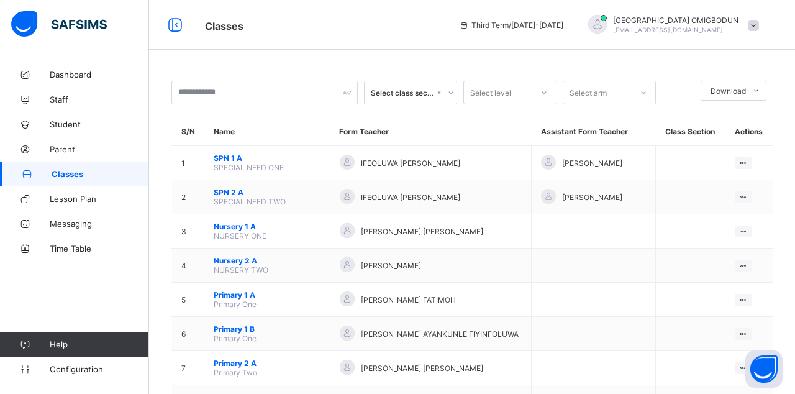
scroll to position [278, 0]
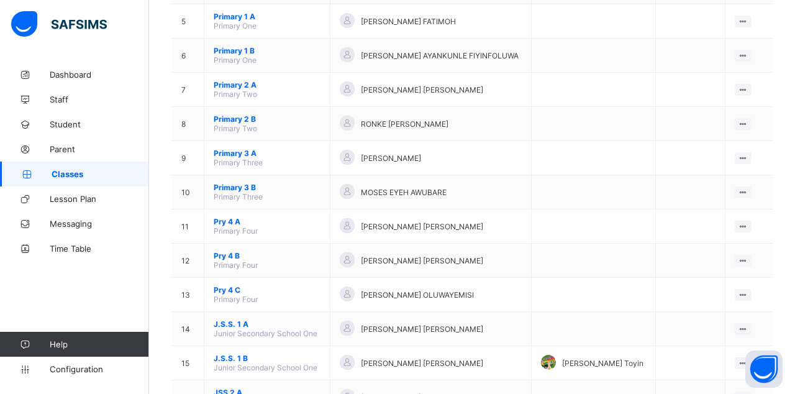
click at [309, 321] on td "J.S.S. 1 A Junior Secondary School One" at bounding box center [267, 329] width 126 height 34
click at [748, 323] on div at bounding box center [743, 329] width 17 height 12
click at [0, 0] on div "View Class" at bounding box center [0, 0] width 0 height 0
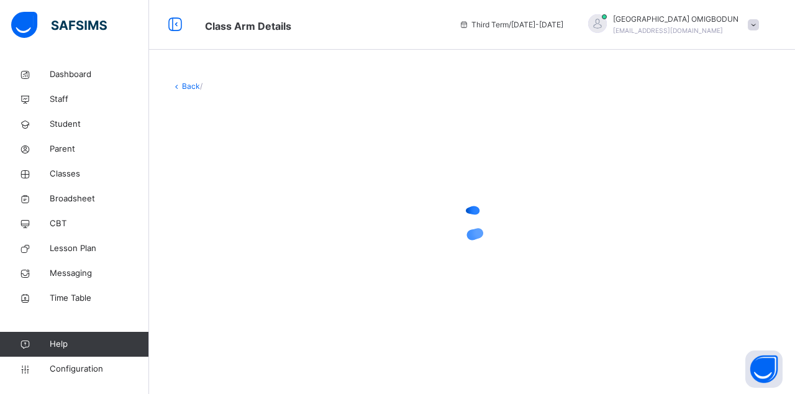
click at [84, 179] on span "Classes" at bounding box center [99, 174] width 99 height 12
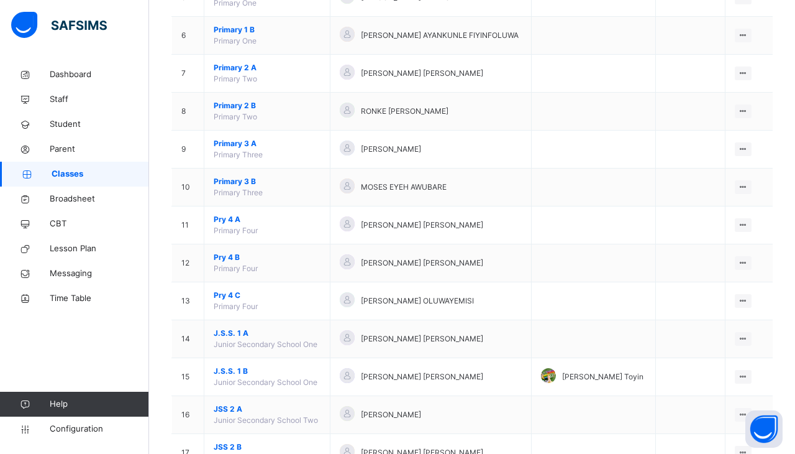
scroll to position [365, 0]
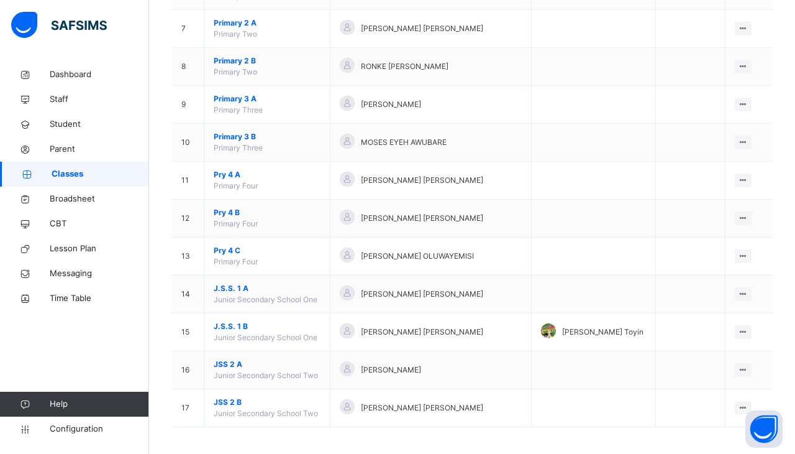
click at [0, 0] on ul "View Class Assign form Teacher" at bounding box center [0, 0] width 0 height 0
click at [0, 0] on div "View Class" at bounding box center [0, 0] width 0 height 0
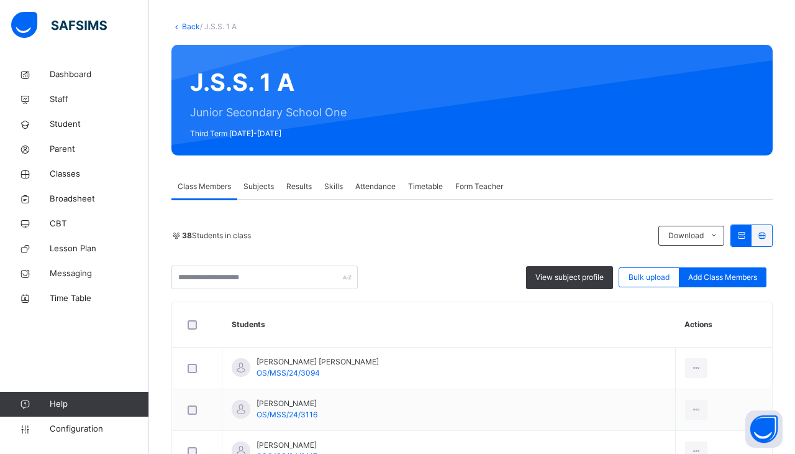
scroll to position [353, 0]
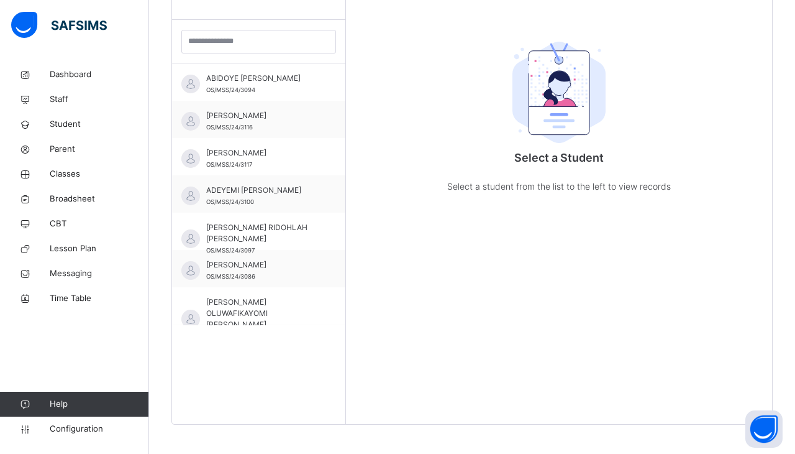
click at [300, 95] on div "[PERSON_NAME] [PERSON_NAME] OS/MSS/24/3094" at bounding box center [261, 84] width 111 height 22
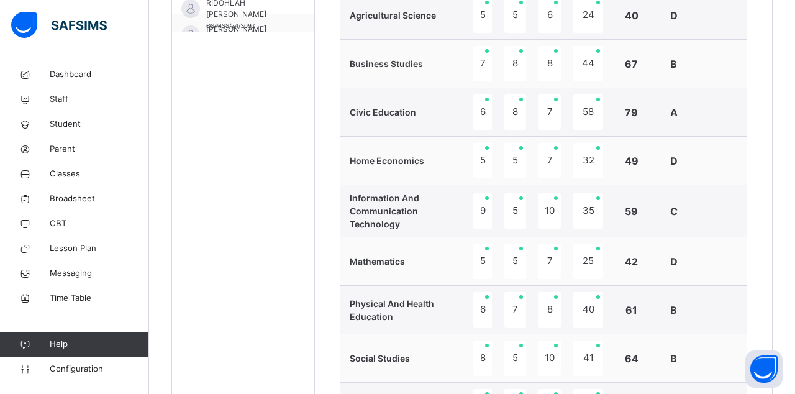
scroll to position [591, 0]
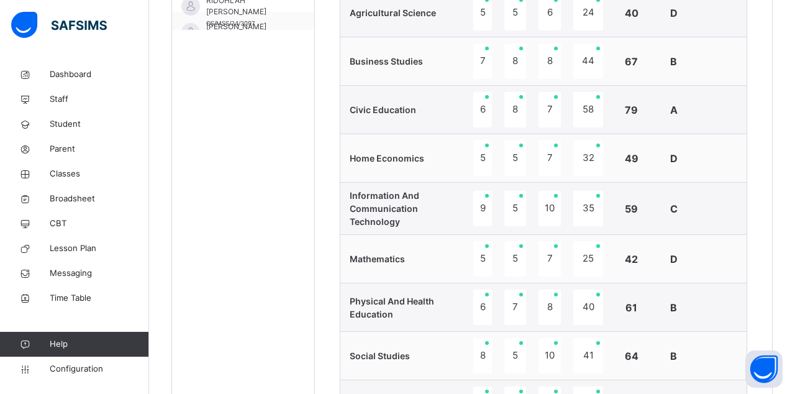
click at [0, 95] on icon at bounding box center [25, 99] width 50 height 9
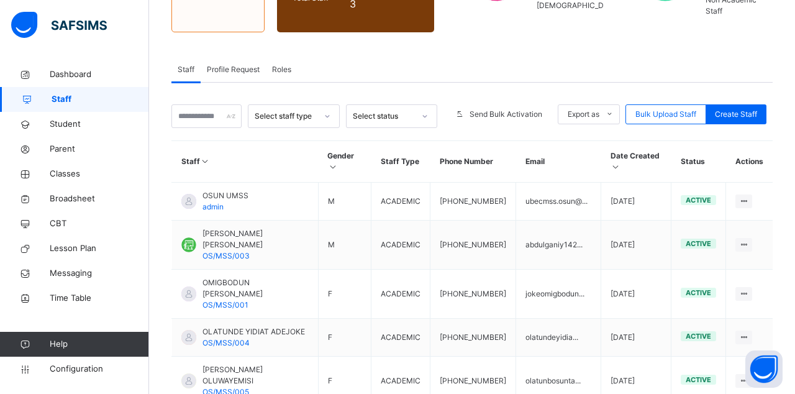
scroll to position [450, 0]
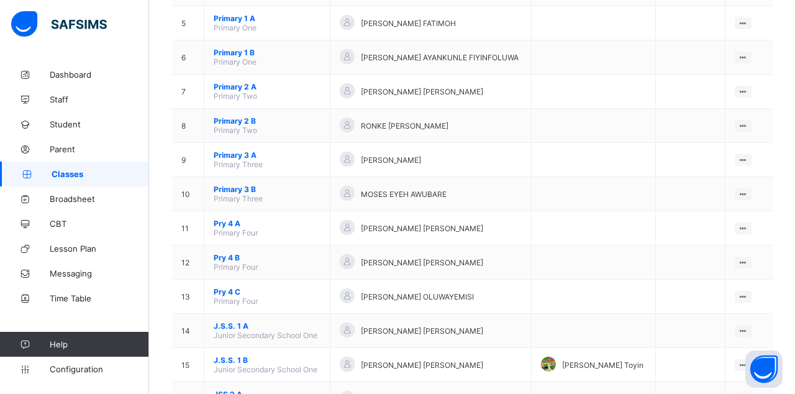
scroll to position [278, 0]
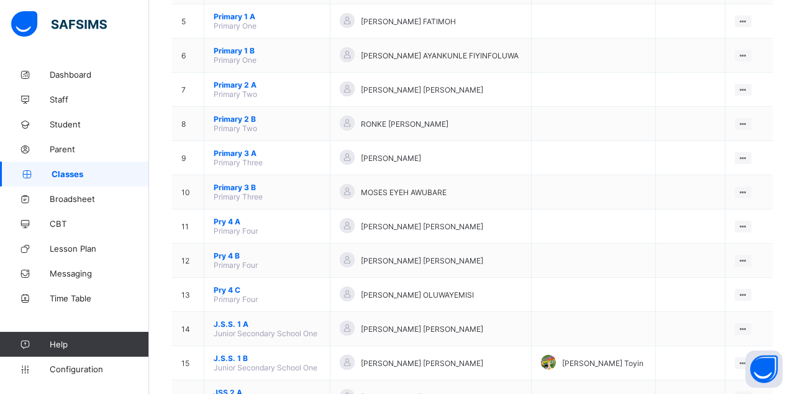
click at [18, 296] on icon at bounding box center [25, 298] width 50 height 9
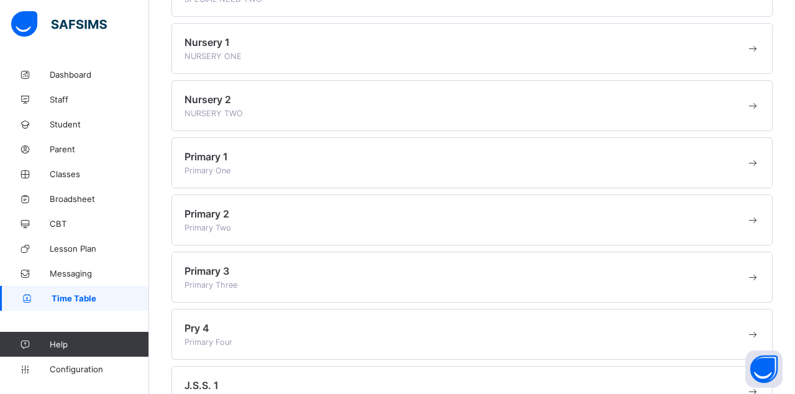
scroll to position [251, 0]
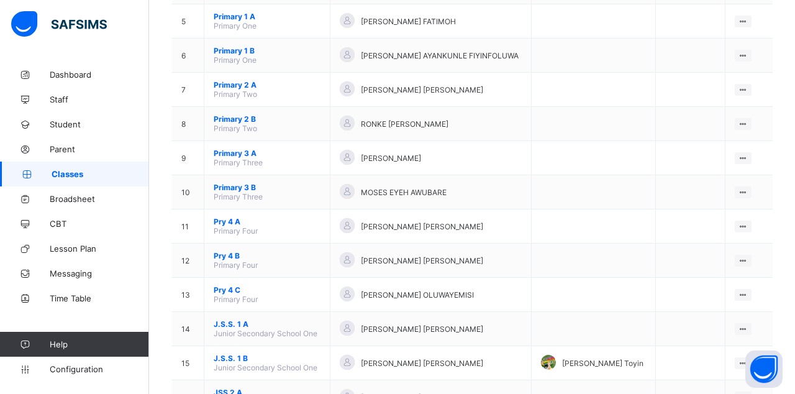
scroll to position [278, 0]
click at [0, 0] on ul "View Class Assign form Teacher" at bounding box center [0, 0] width 0 height 0
click at [0, 0] on div "View Class" at bounding box center [0, 0] width 0 height 0
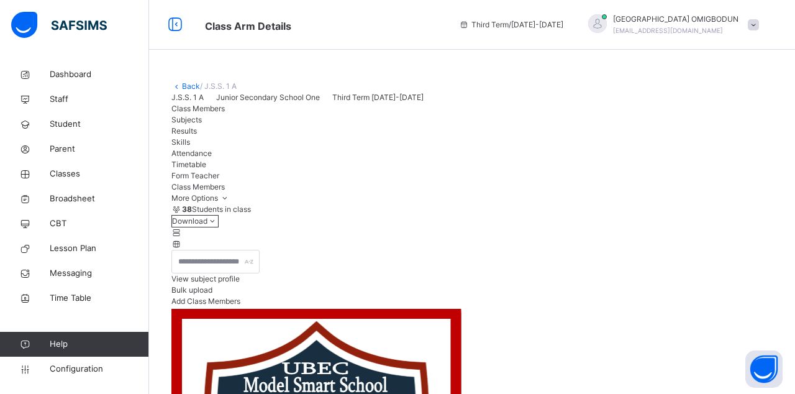
click at [197, 126] on span "Results" at bounding box center [184, 130] width 25 height 9
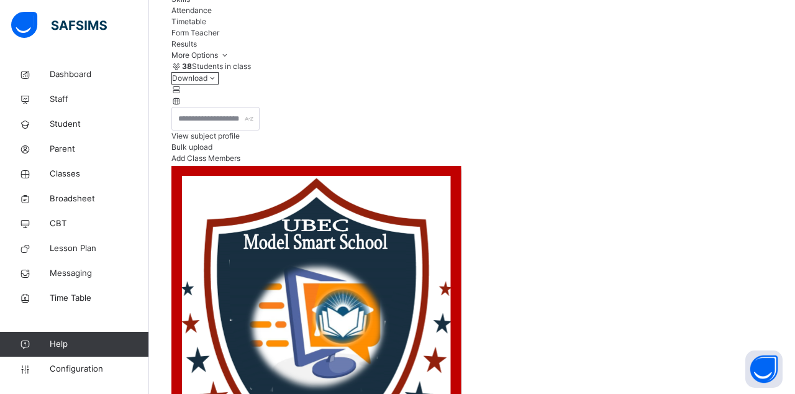
scroll to position [147, 0]
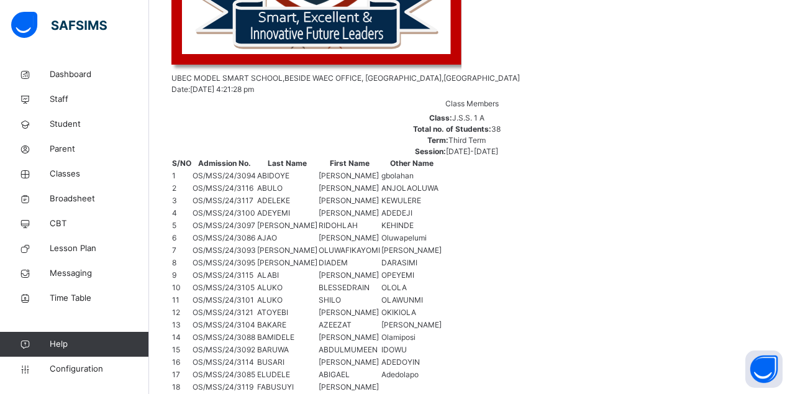
scroll to position [578, 0]
